Goal: Task Accomplishment & Management: Use online tool/utility

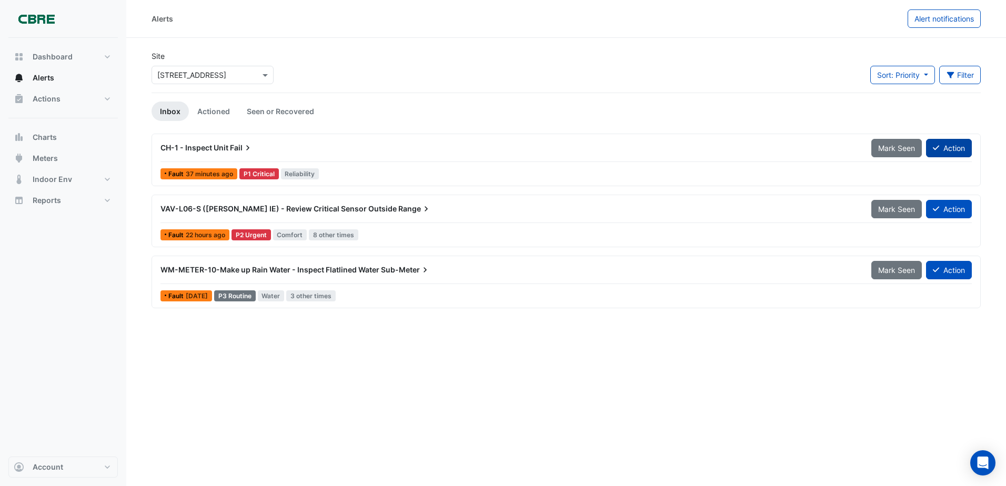
click at [946, 146] on button "Action" at bounding box center [949, 148] width 46 height 18
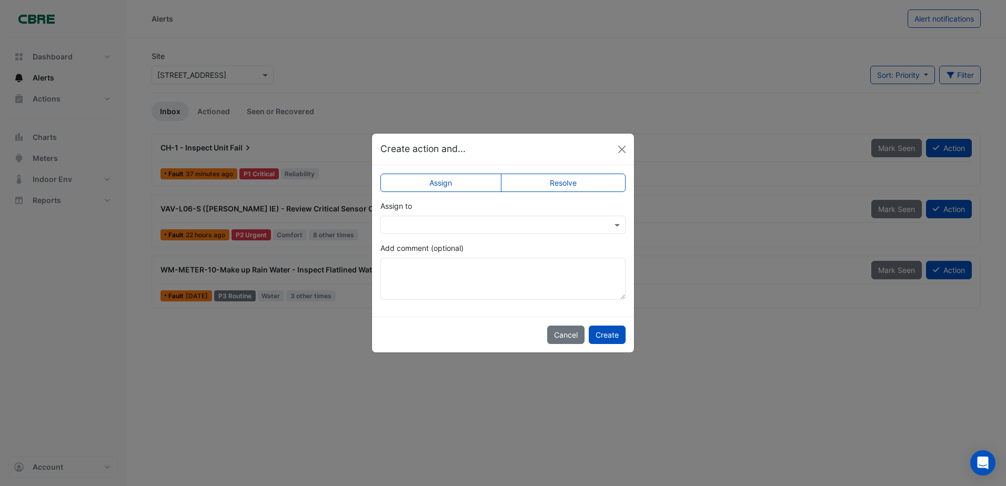
click at [569, 178] on label "Resolve" at bounding box center [563, 183] width 125 height 18
click at [603, 335] on button "Create" at bounding box center [607, 335] width 37 height 18
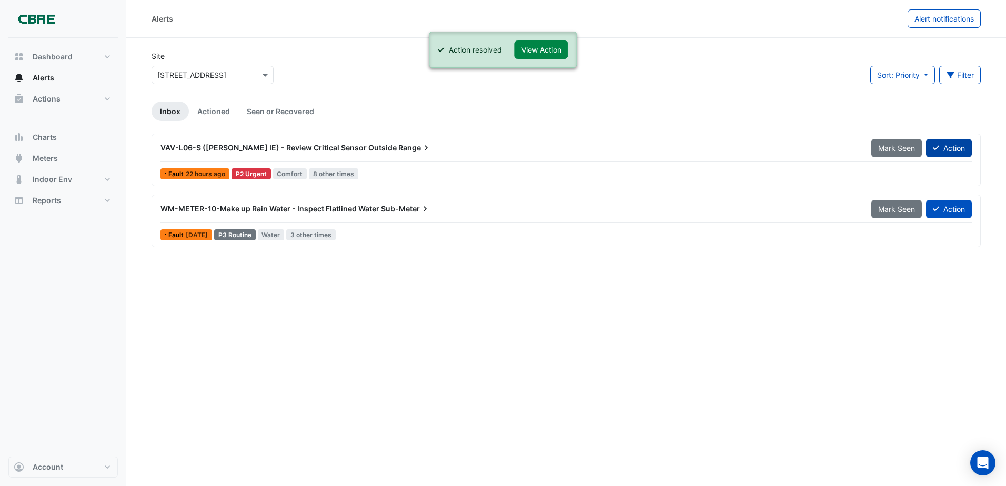
click at [950, 150] on button "Action" at bounding box center [949, 148] width 46 height 18
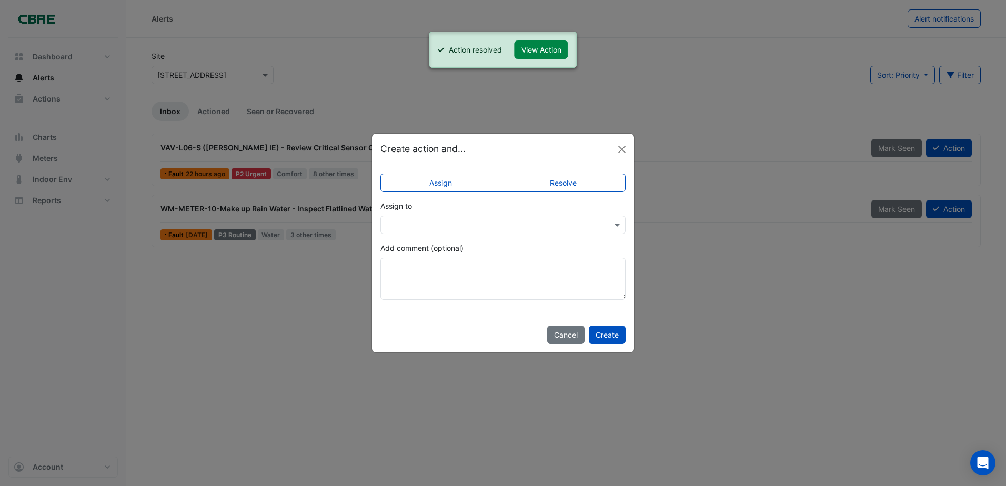
click at [568, 186] on label "Resolve" at bounding box center [563, 183] width 125 height 18
click at [599, 334] on button "Create" at bounding box center [607, 335] width 37 height 18
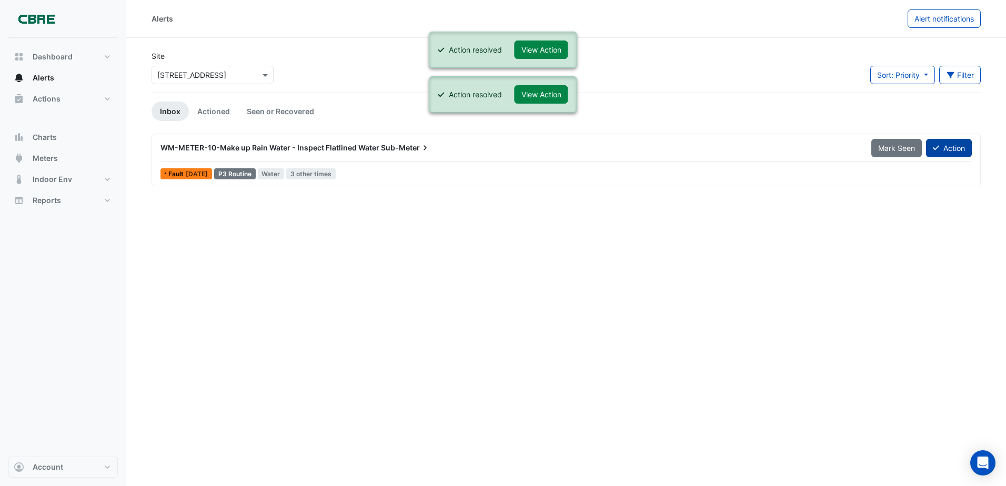
click at [950, 153] on button "Action" at bounding box center [949, 148] width 46 height 18
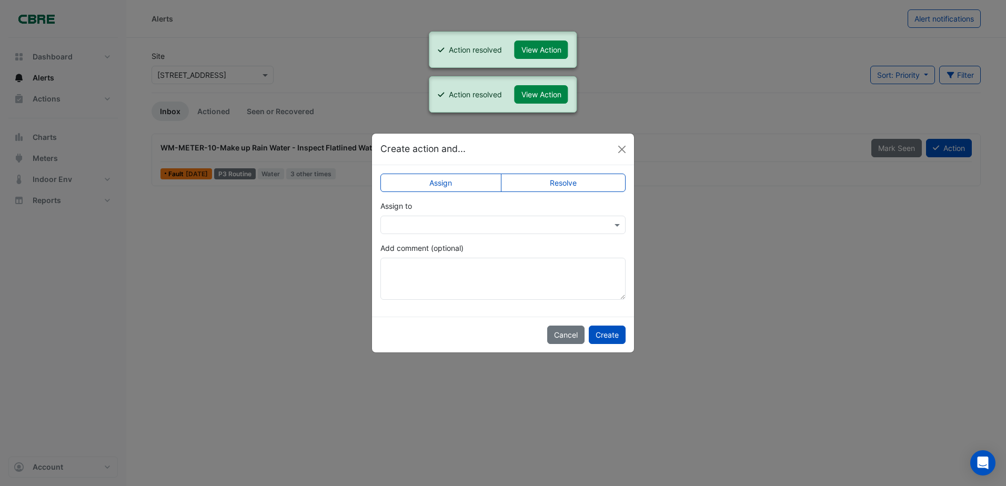
click at [566, 186] on label "Resolve" at bounding box center [563, 183] width 125 height 18
click at [606, 337] on button "Create" at bounding box center [607, 335] width 37 height 18
